Goal: Task Accomplishment & Management: Complete application form

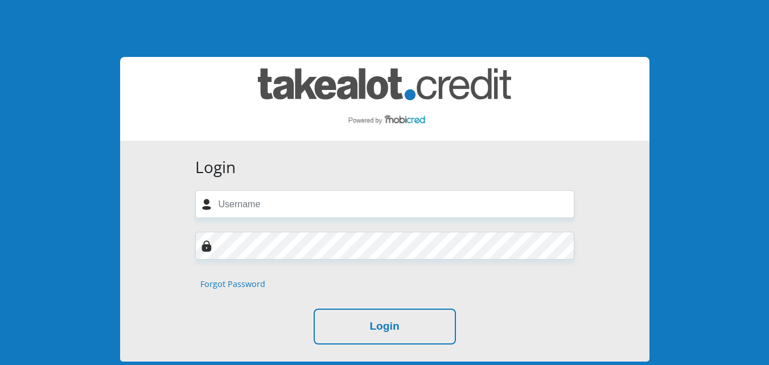
click at [140, 167] on div "Login Forgot Password Login" at bounding box center [384, 251] width 529 height 221
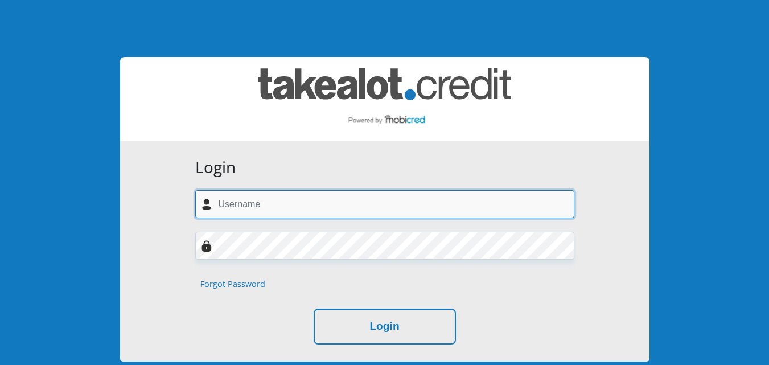
click at [347, 209] on input "text" at bounding box center [384, 204] width 379 height 28
click at [322, 196] on input "ntsidi@gmail.com" at bounding box center [384, 204] width 379 height 28
type input "ntsidi@gmail.com"
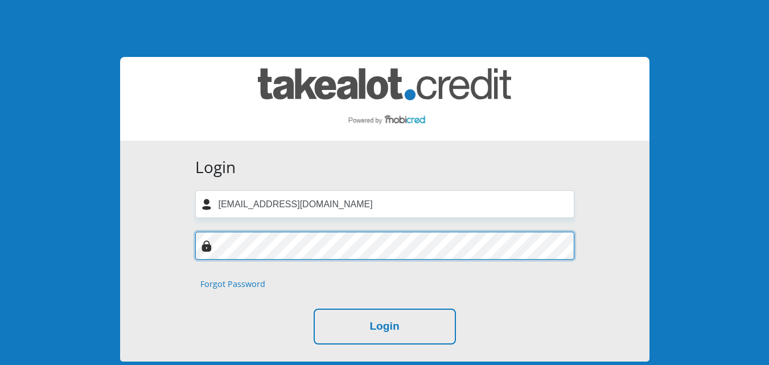
click at [314, 308] on button "Login" at bounding box center [385, 326] width 142 height 36
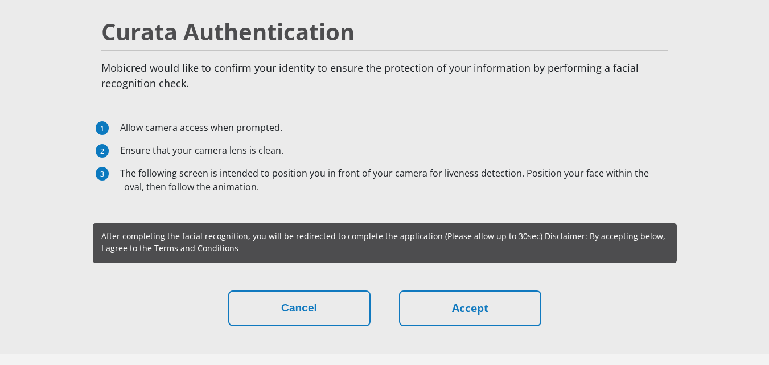
scroll to position [91, 0]
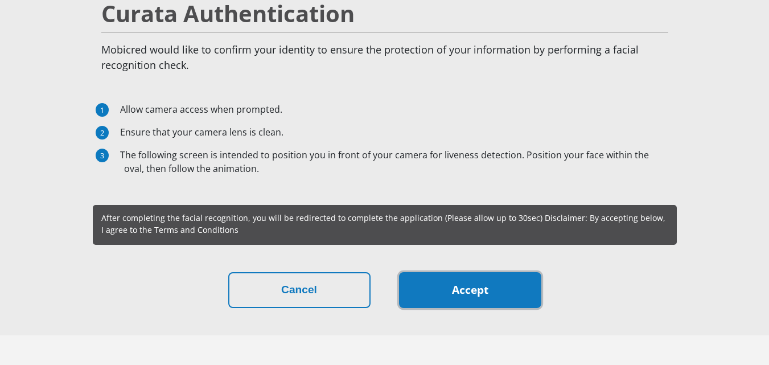
click at [463, 302] on link "Accept" at bounding box center [470, 290] width 142 height 36
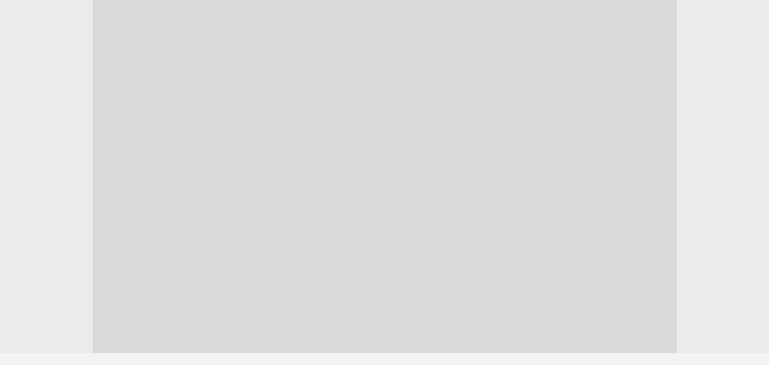
scroll to position [156, 0]
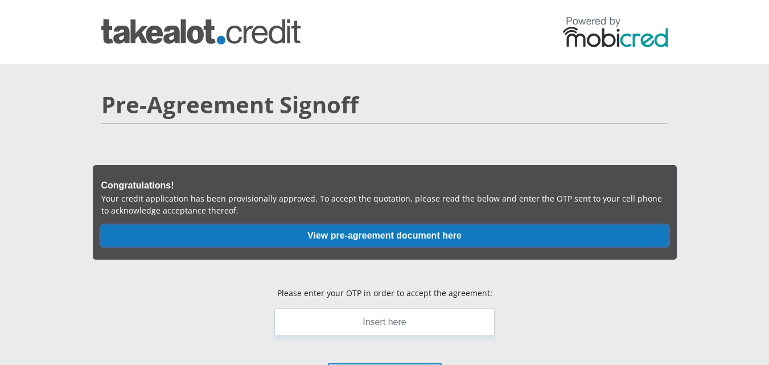
click at [454, 234] on button "View pre-agreement document here" at bounding box center [384, 235] width 567 height 20
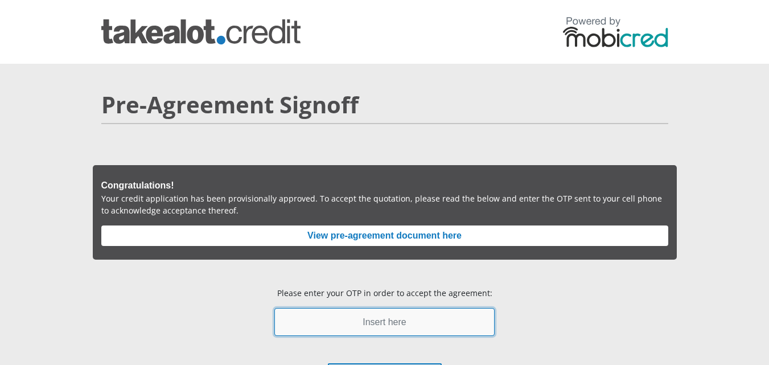
click at [350, 330] on input "text" at bounding box center [384, 322] width 220 height 28
type input "311384"
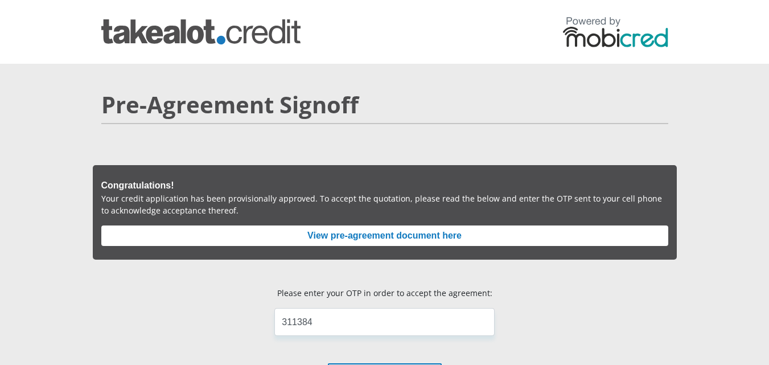
click at [526, 257] on div "Congratulations! Your credit application has been provisionally approved. To ac…" at bounding box center [385, 212] width 584 height 94
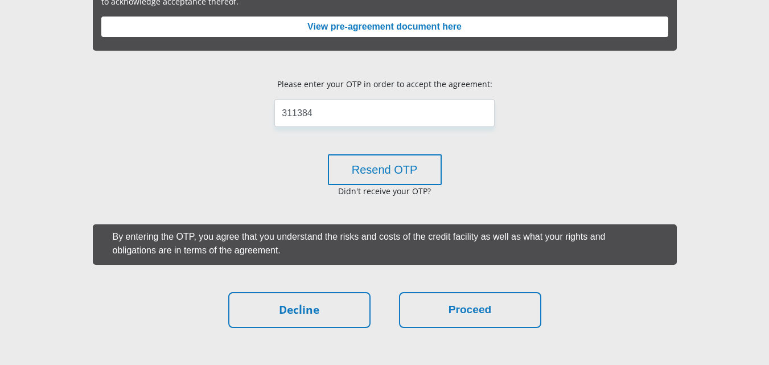
scroll to position [228, 0]
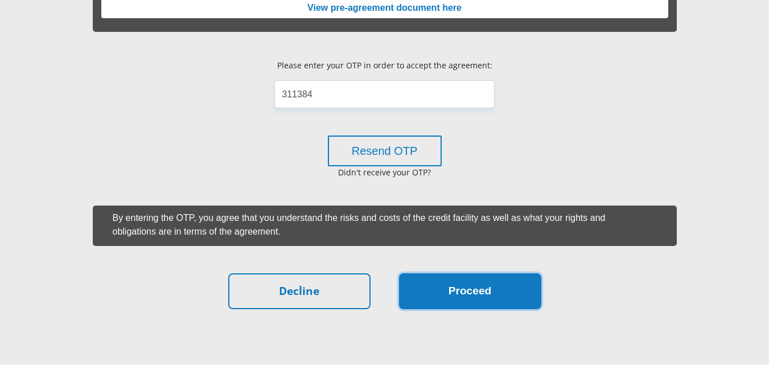
click at [461, 285] on button "Proceed" at bounding box center [470, 291] width 142 height 36
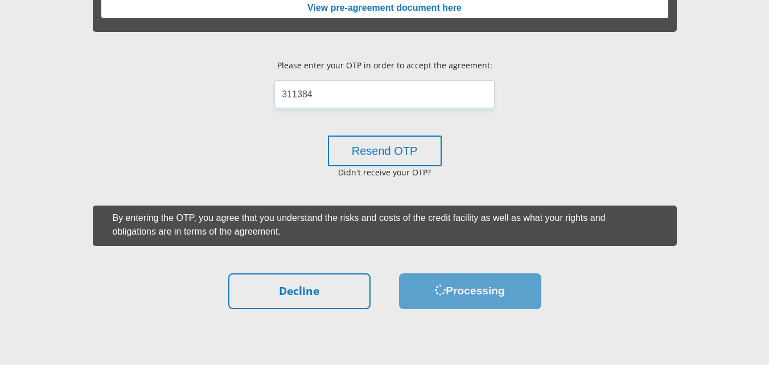
scroll to position [0, 0]
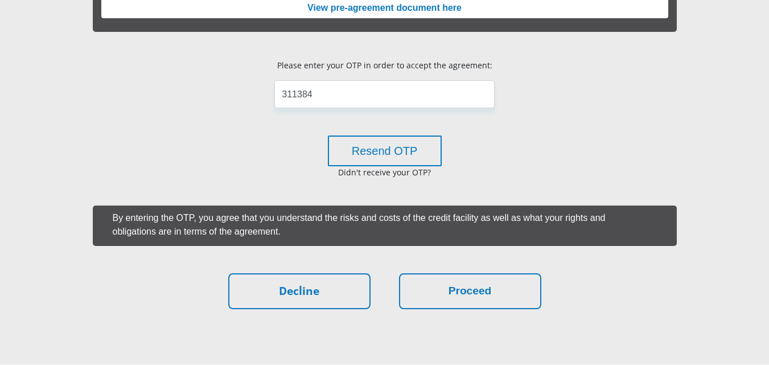
scroll to position [228, 0]
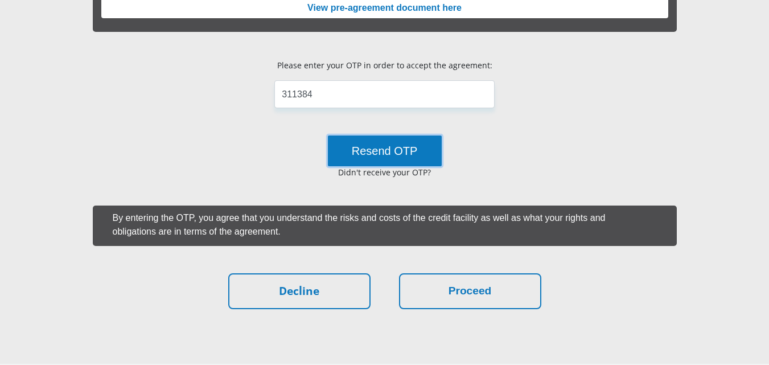
click at [396, 141] on button "Resend OTP" at bounding box center [385, 150] width 114 height 31
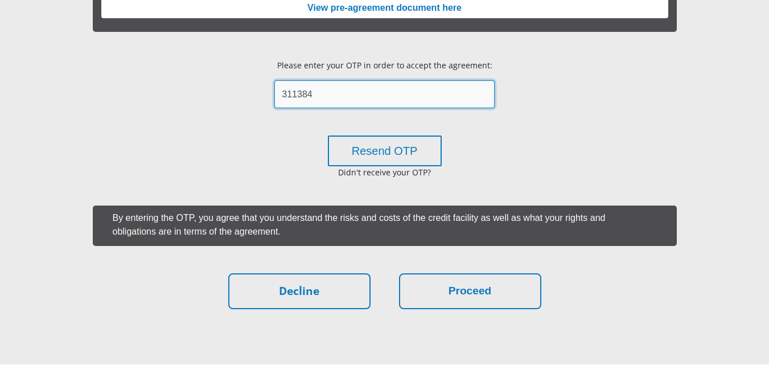
click at [407, 94] on input "311384" at bounding box center [384, 94] width 220 height 28
type input "3"
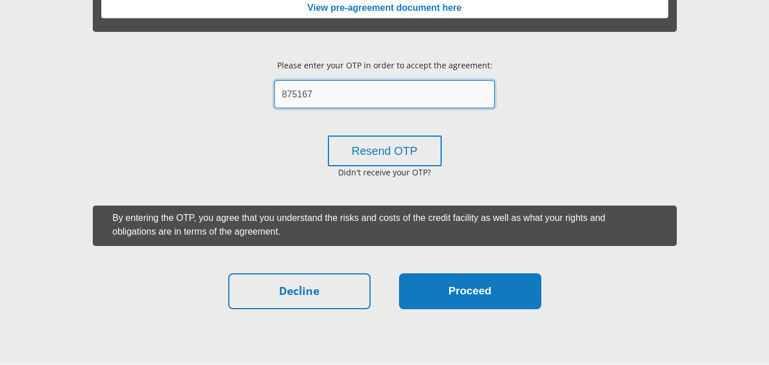
type input "875167"
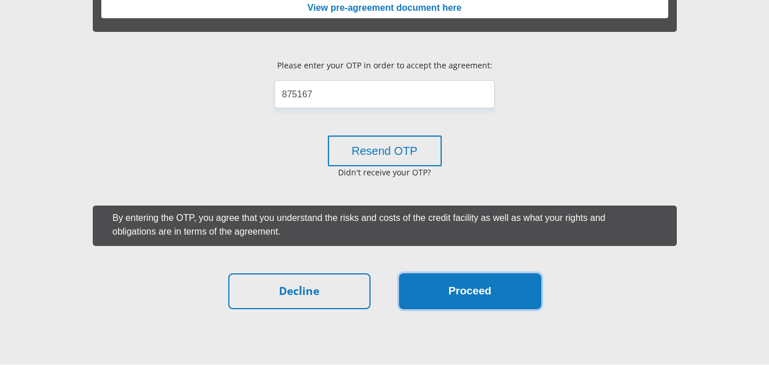
click at [481, 279] on button "Proceed" at bounding box center [470, 291] width 142 height 36
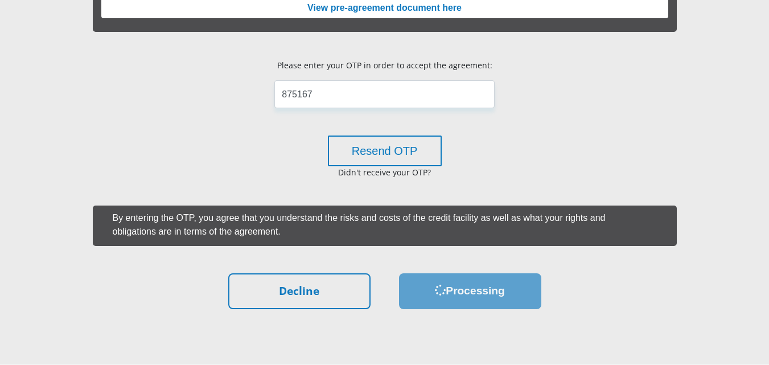
scroll to position [0, 0]
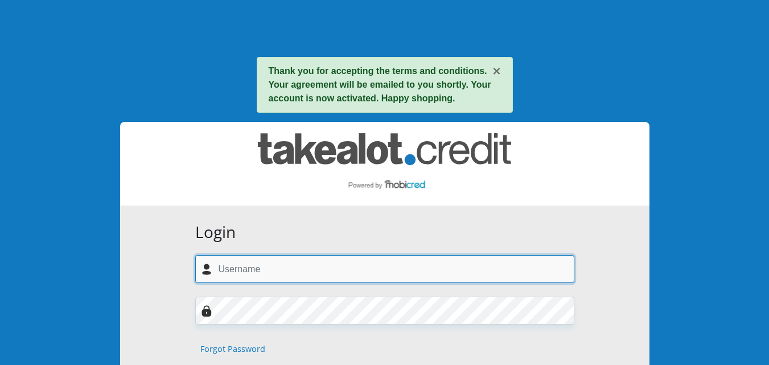
click at [470, 273] on input "text" at bounding box center [384, 269] width 379 height 28
type input "[EMAIL_ADDRESS][DOMAIN_NAME]"
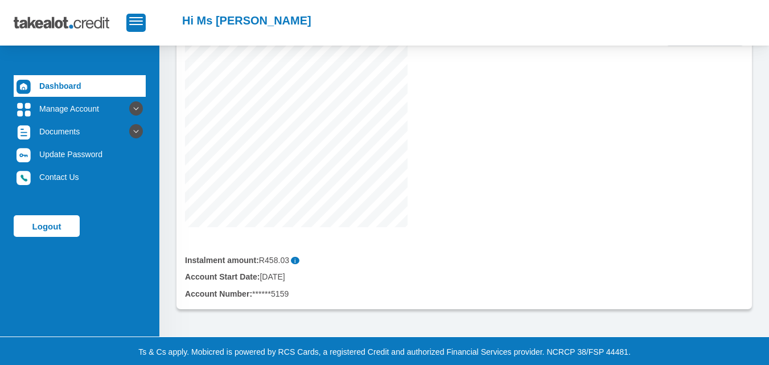
scroll to position [205, 0]
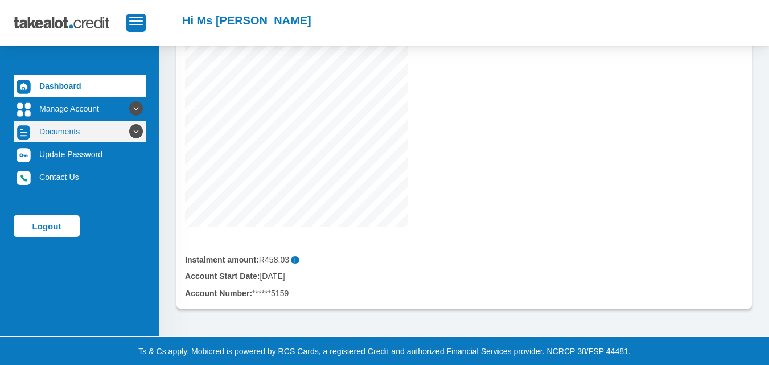
click at [52, 135] on link "Documents" at bounding box center [80, 132] width 132 height 22
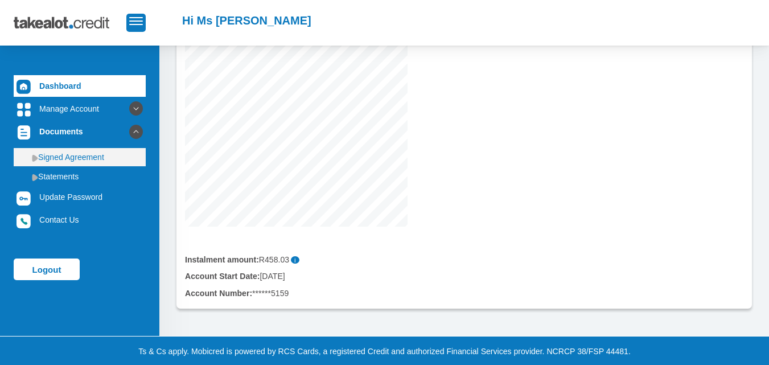
click at [60, 159] on link "Signed Agreement" at bounding box center [80, 157] width 132 height 18
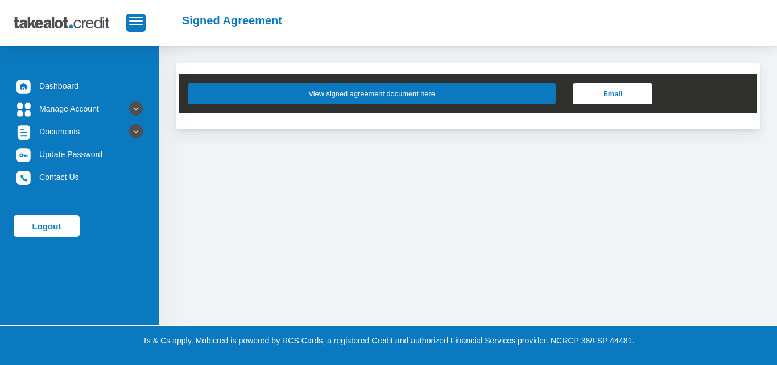
click at [338, 92] on button "View signed agreement document here" at bounding box center [372, 93] width 368 height 21
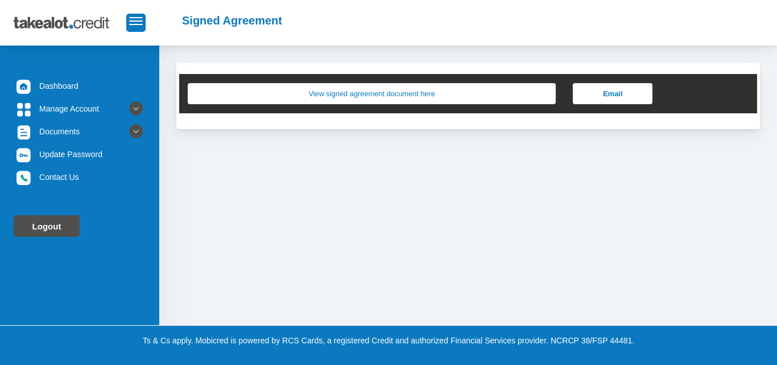
click at [43, 223] on link "Logout" at bounding box center [47, 226] width 66 height 22
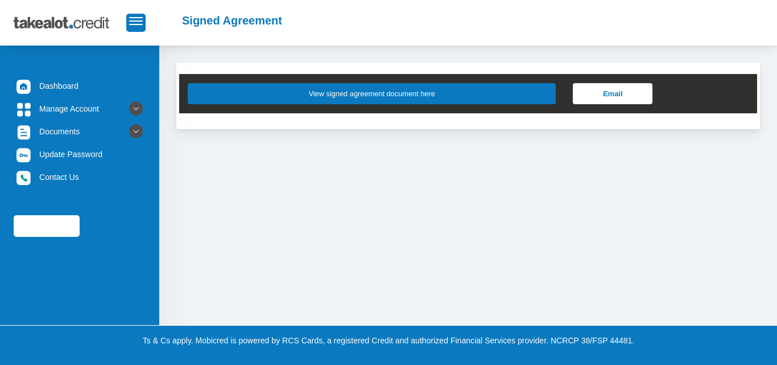
click at [238, 94] on button "View signed agreement document here" at bounding box center [372, 93] width 368 height 21
